Goal: Task Accomplishment & Management: Complete application form

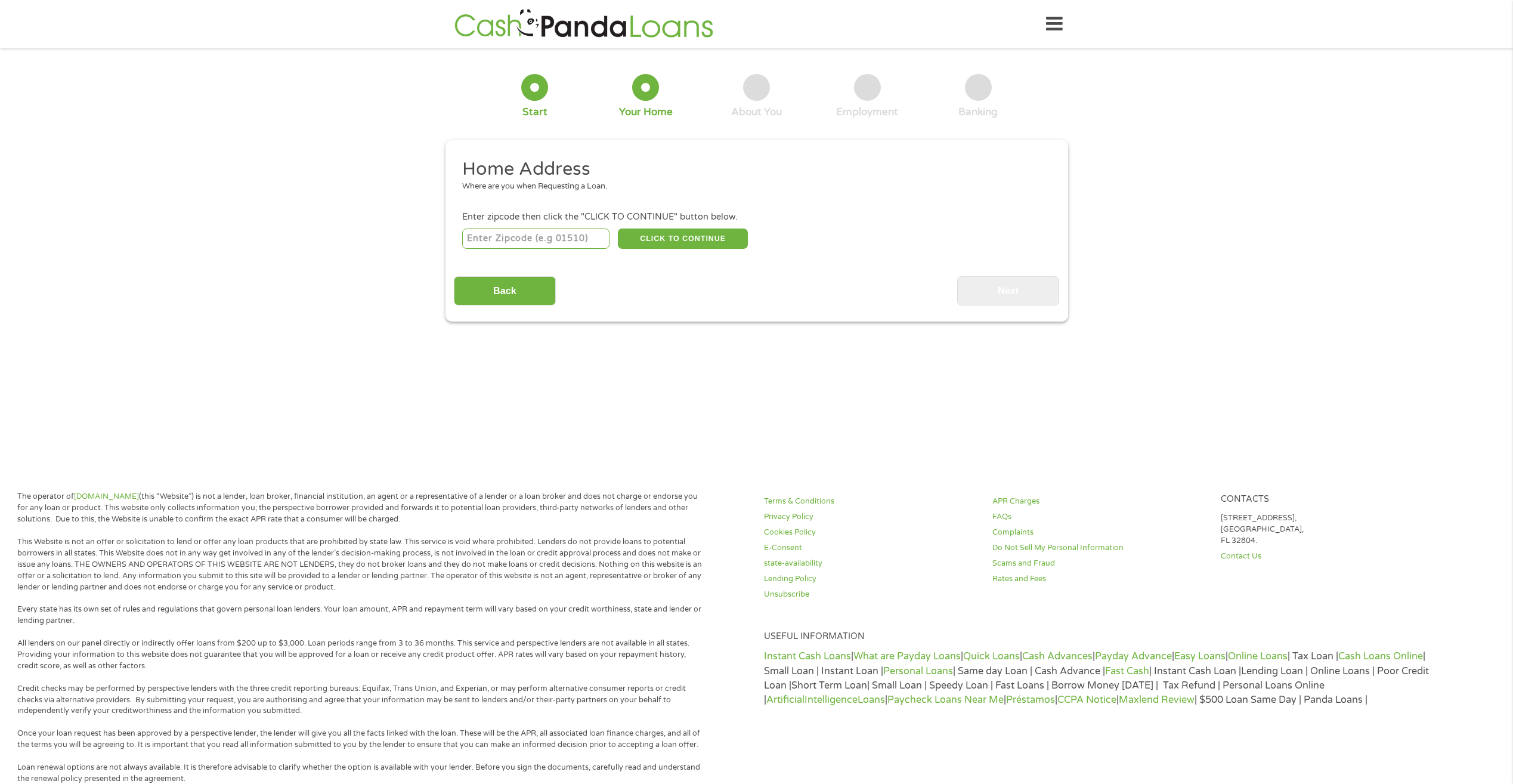
click at [499, 240] on input "number" at bounding box center [535, 238] width 147 height 21
type input "90011"
click at [674, 233] on button "CLICK TO CONTINUE" at bounding box center [683, 238] width 130 height 21
type input "90011"
type input "[GEOGRAPHIC_DATA]"
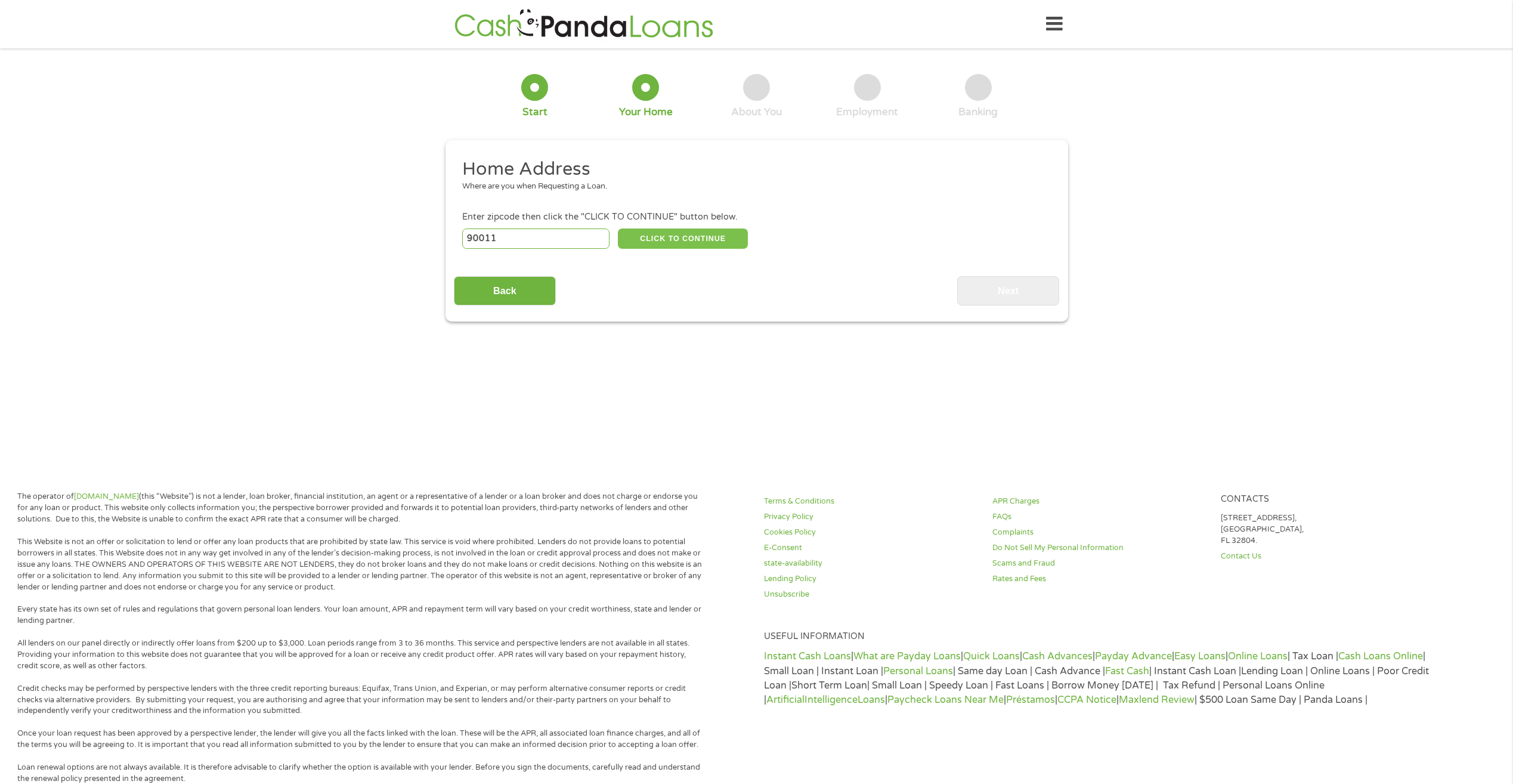
select select "[US_STATE]"
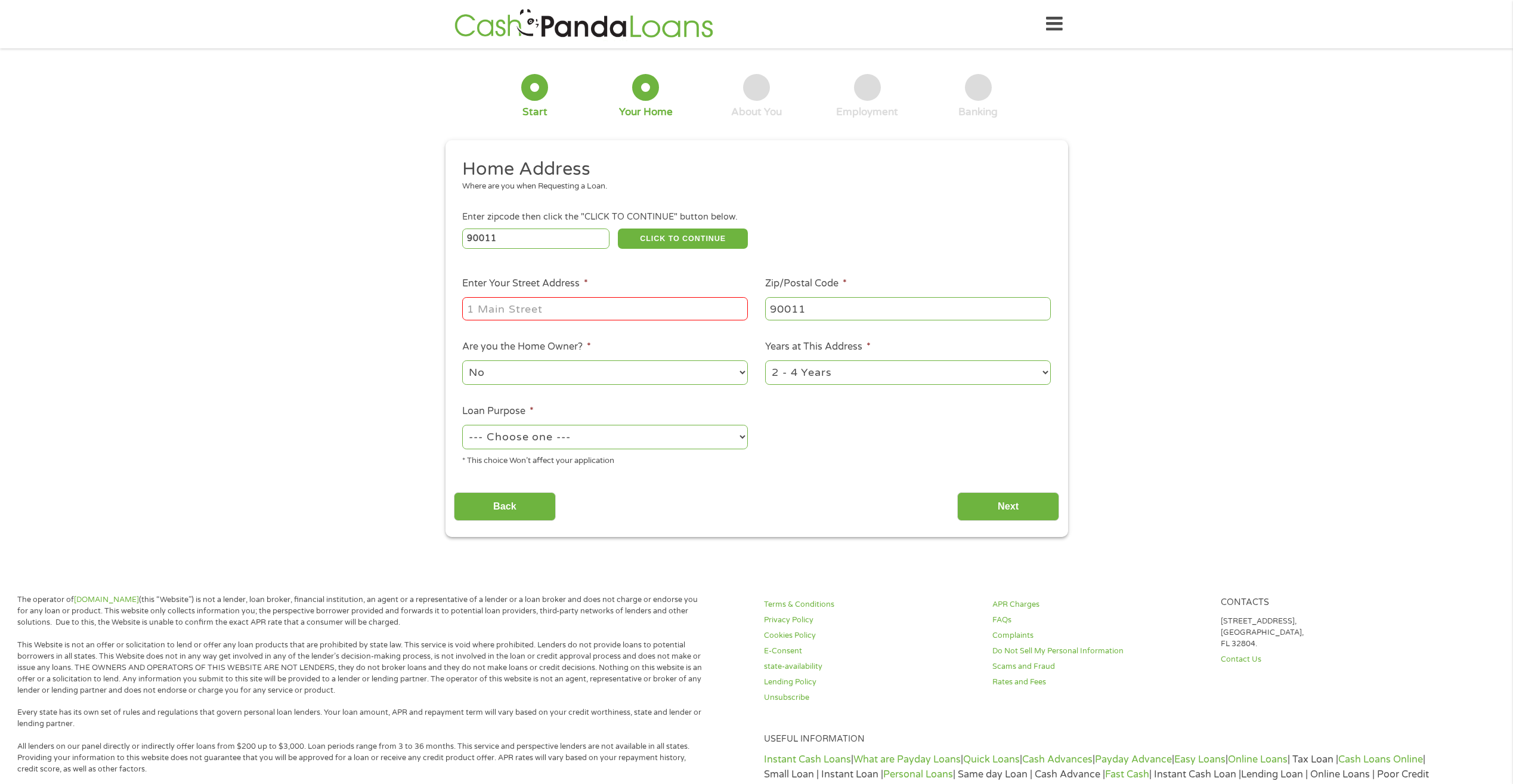
click at [491, 309] on input "Enter Your Street Address *" at bounding box center [605, 308] width 286 height 22
type input "[STREET_ADDRESS]"
drag, startPoint x: 532, startPoint y: 311, endPoint x: 321, endPoint y: 332, distance: 212.0
click at [321, 333] on div "1 Start 2 Your Home 3 About You 4 Employment 5 Banking 6 This field is hidden w…" at bounding box center [756, 297] width 1513 height 480
click at [1045, 374] on select "1 Year or less 1 - 2 Years 2 - 4 Years Over 4 Years" at bounding box center [908, 372] width 286 height 24
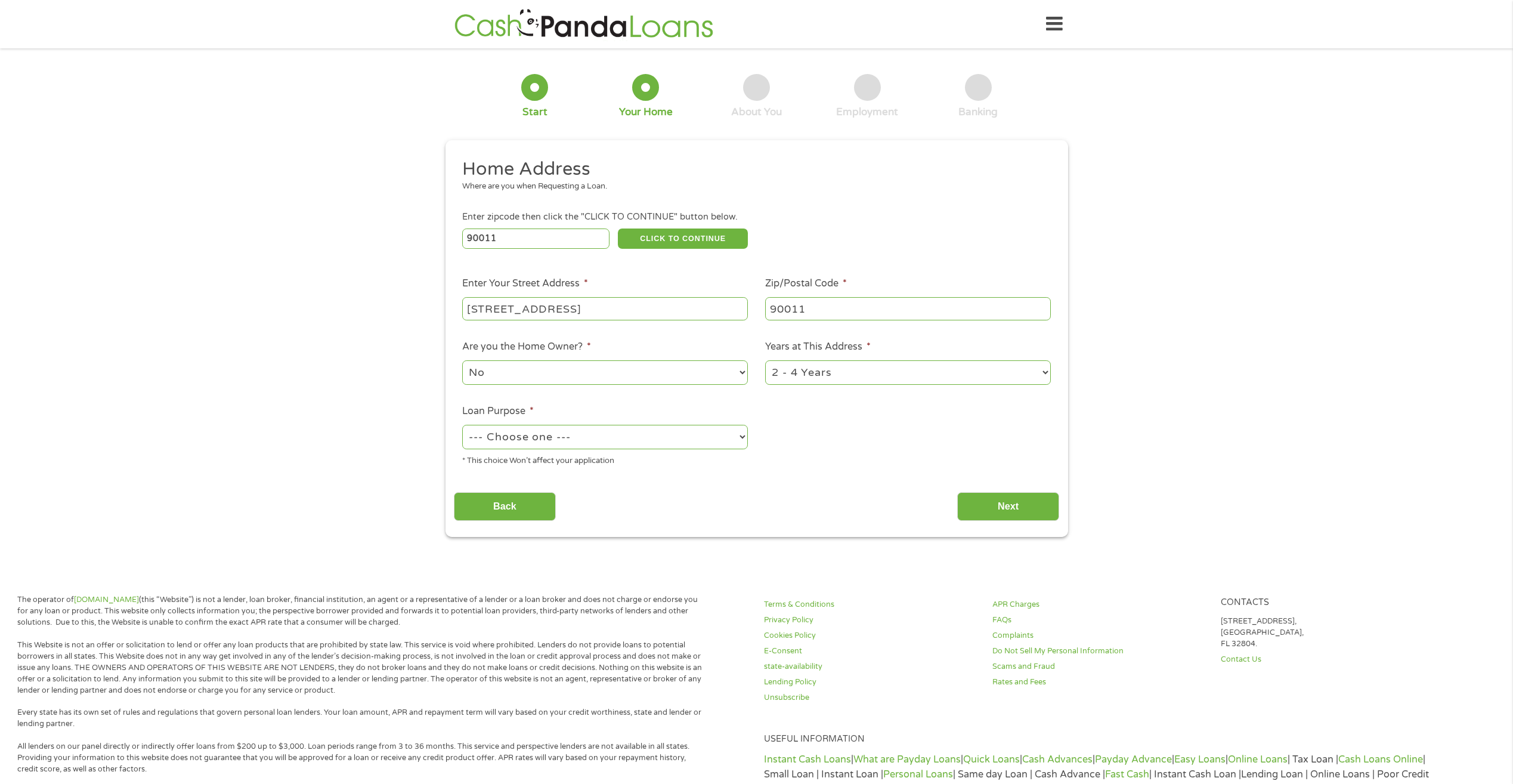
select select "60months"
click at [766, 360] on select "1 Year or less 1 - 2 Years 2 - 4 Years Over 4 Years" at bounding box center [908, 372] width 286 height 24
click at [743, 434] on select "--- Choose one --- Pay Bills Debt Consolidation Home Improvement Major Purchase…" at bounding box center [605, 436] width 286 height 24
select select "paybills"
click at [462, 425] on select "--- Choose one --- Pay Bills Debt Consolidation Home Improvement Major Purchase…" at bounding box center [605, 436] width 286 height 24
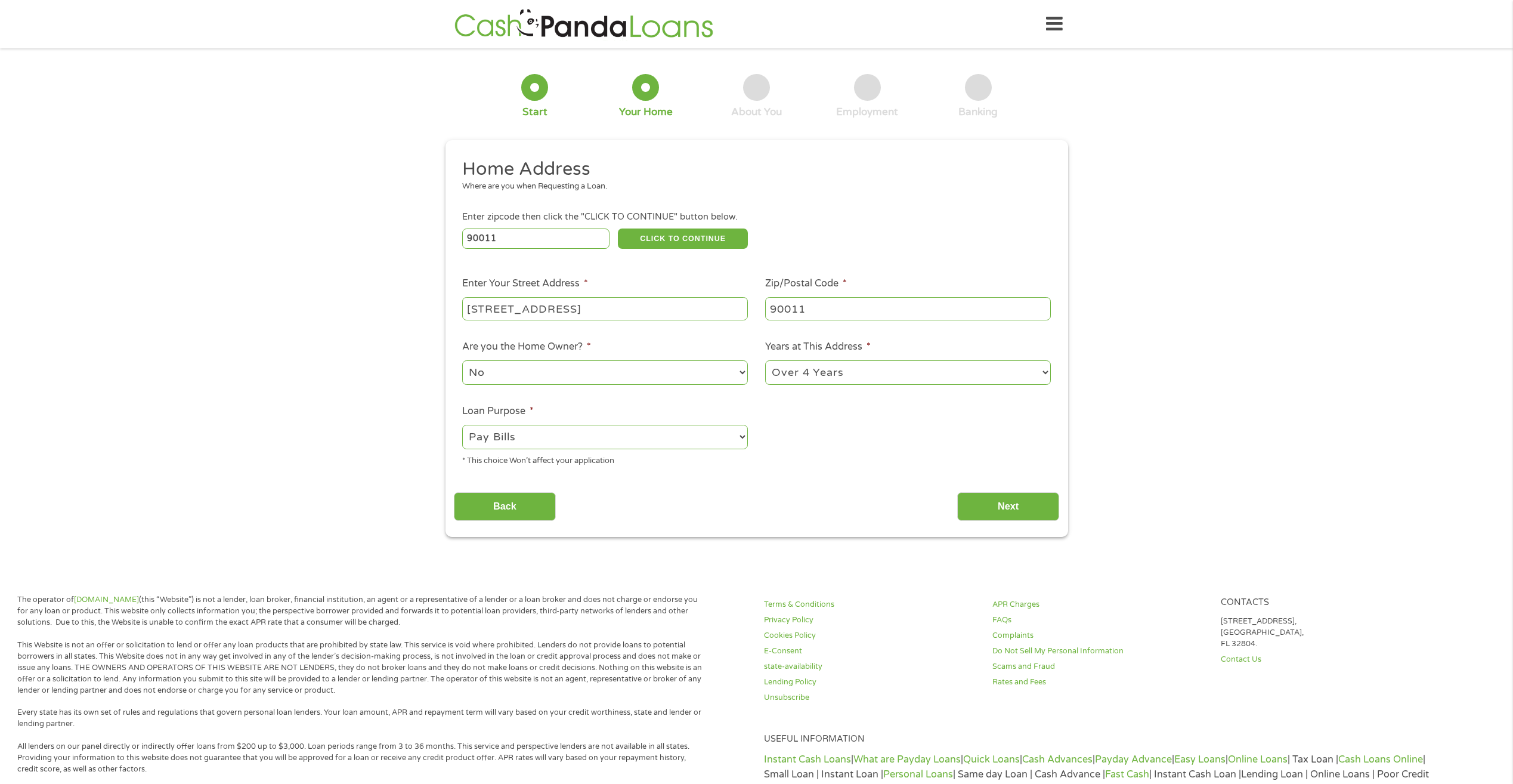
click at [739, 434] on select "--- Choose one --- Pay Bills Debt Consolidation Home Improvement Major Purchase…" at bounding box center [605, 436] width 286 height 24
click at [462, 425] on select "--- Choose one --- Pay Bills Debt Consolidation Home Improvement Major Purchase…" at bounding box center [605, 436] width 286 height 24
click at [1019, 510] on input "Next" at bounding box center [1008, 507] width 102 height 29
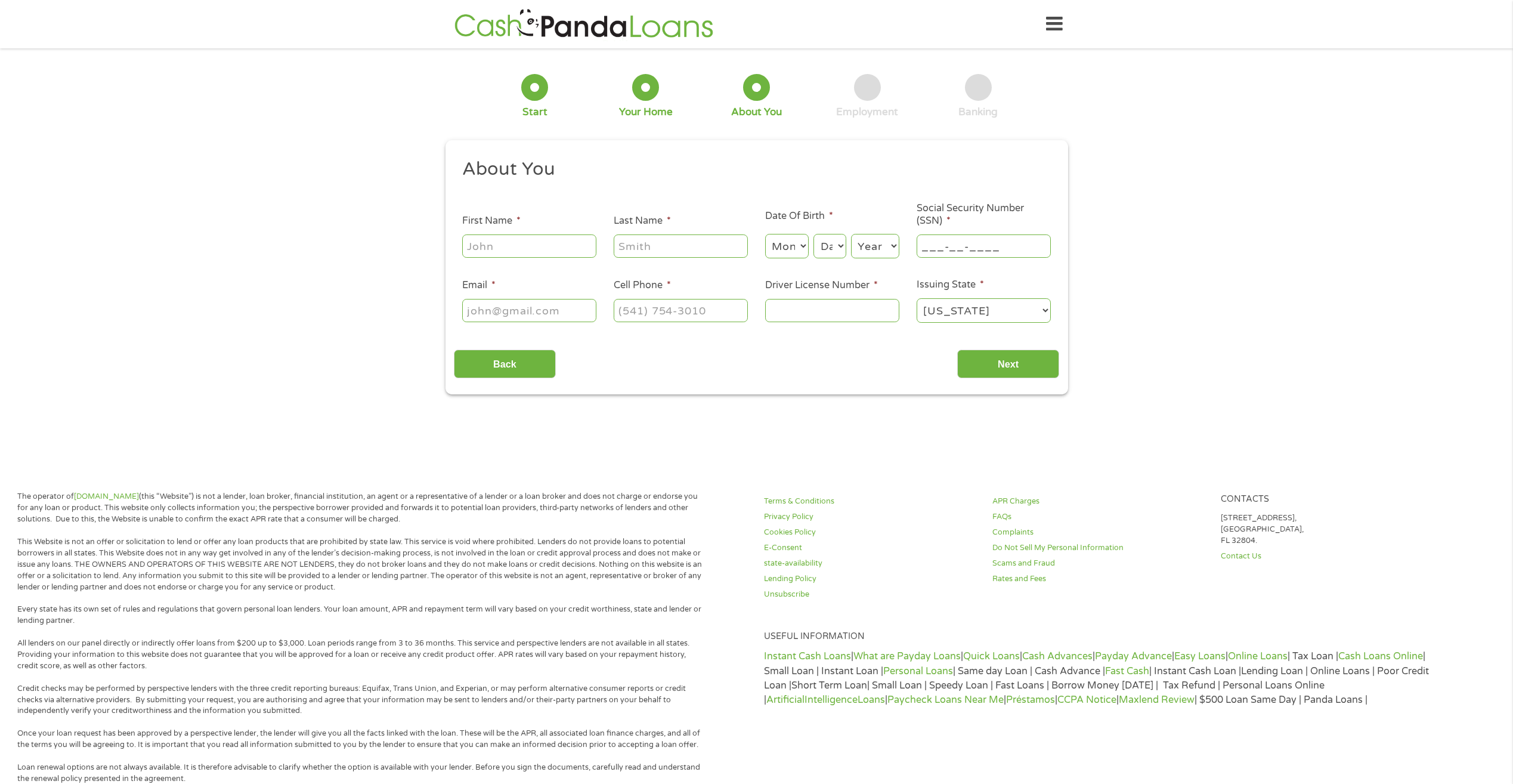
click at [927, 248] on input "___-__-____" at bounding box center [984, 245] width 134 height 22
type input "___-__-____"
